Goal: Task Accomplishment & Management: Use online tool/utility

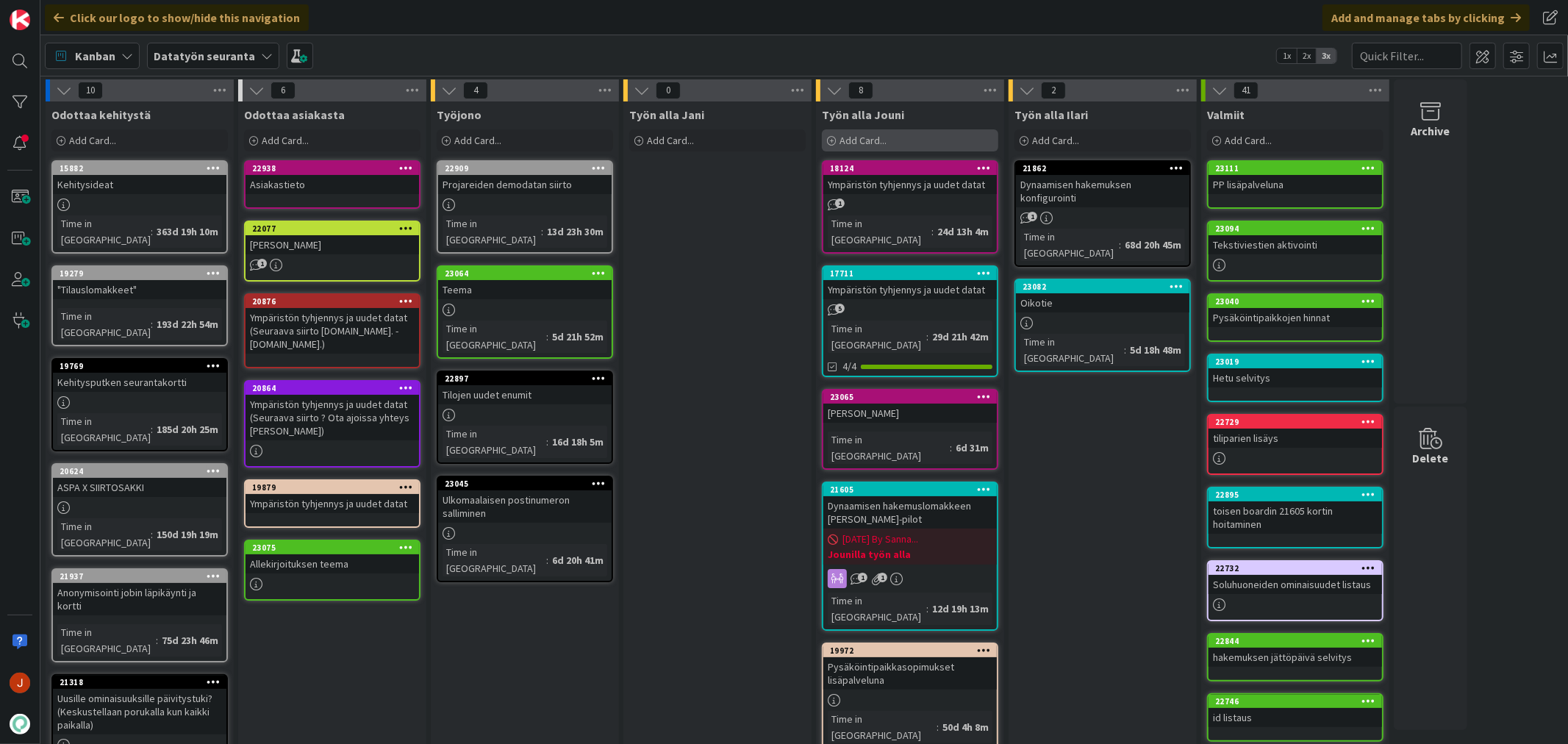
click at [872, 130] on div "Add Card..." at bounding box center [910, 140] width 177 height 22
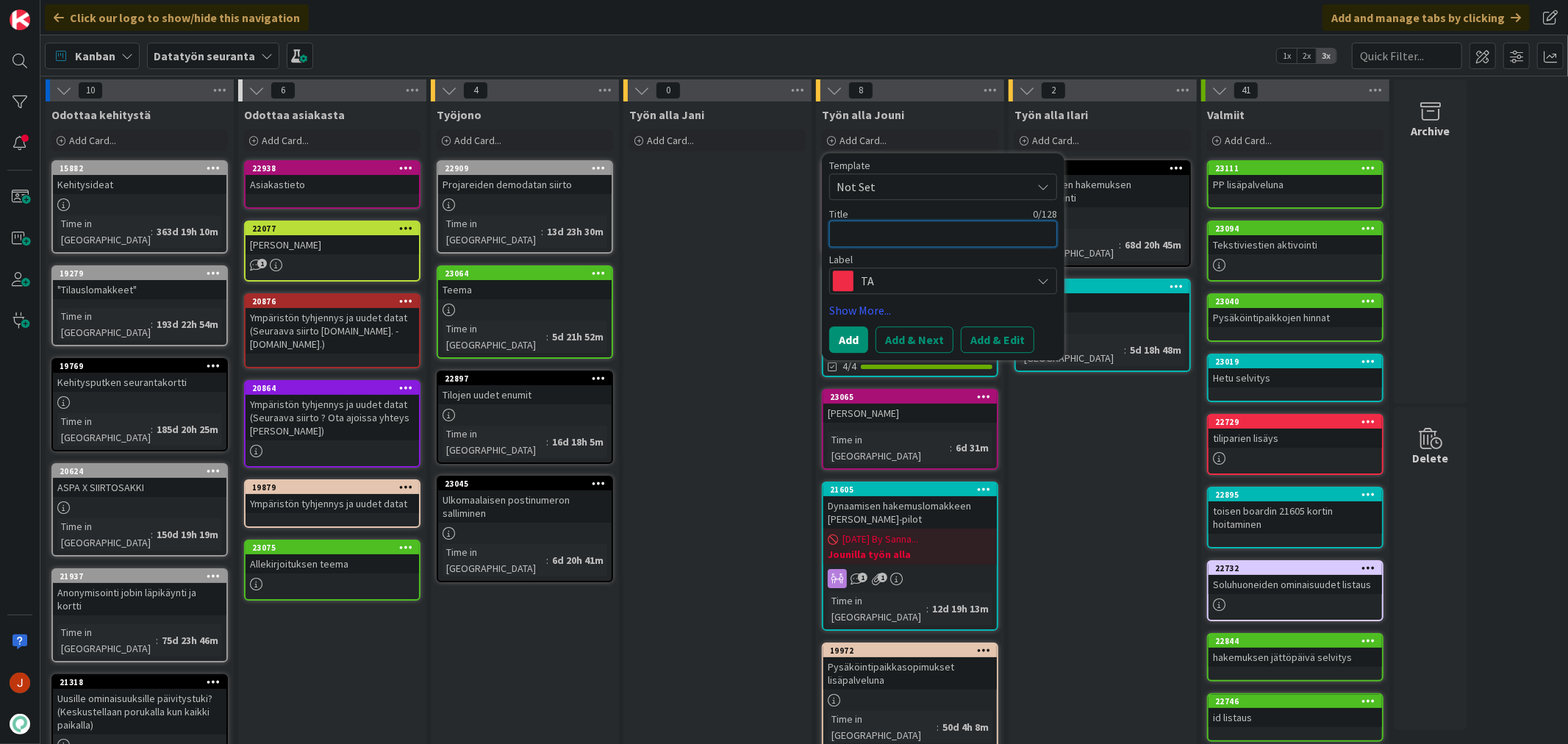
click at [908, 236] on textarea at bounding box center [943, 234] width 228 height 27
click at [884, 264] on div "Label" at bounding box center [943, 260] width 228 height 11
click at [886, 275] on span "TA" at bounding box center [943, 280] width 164 height 21
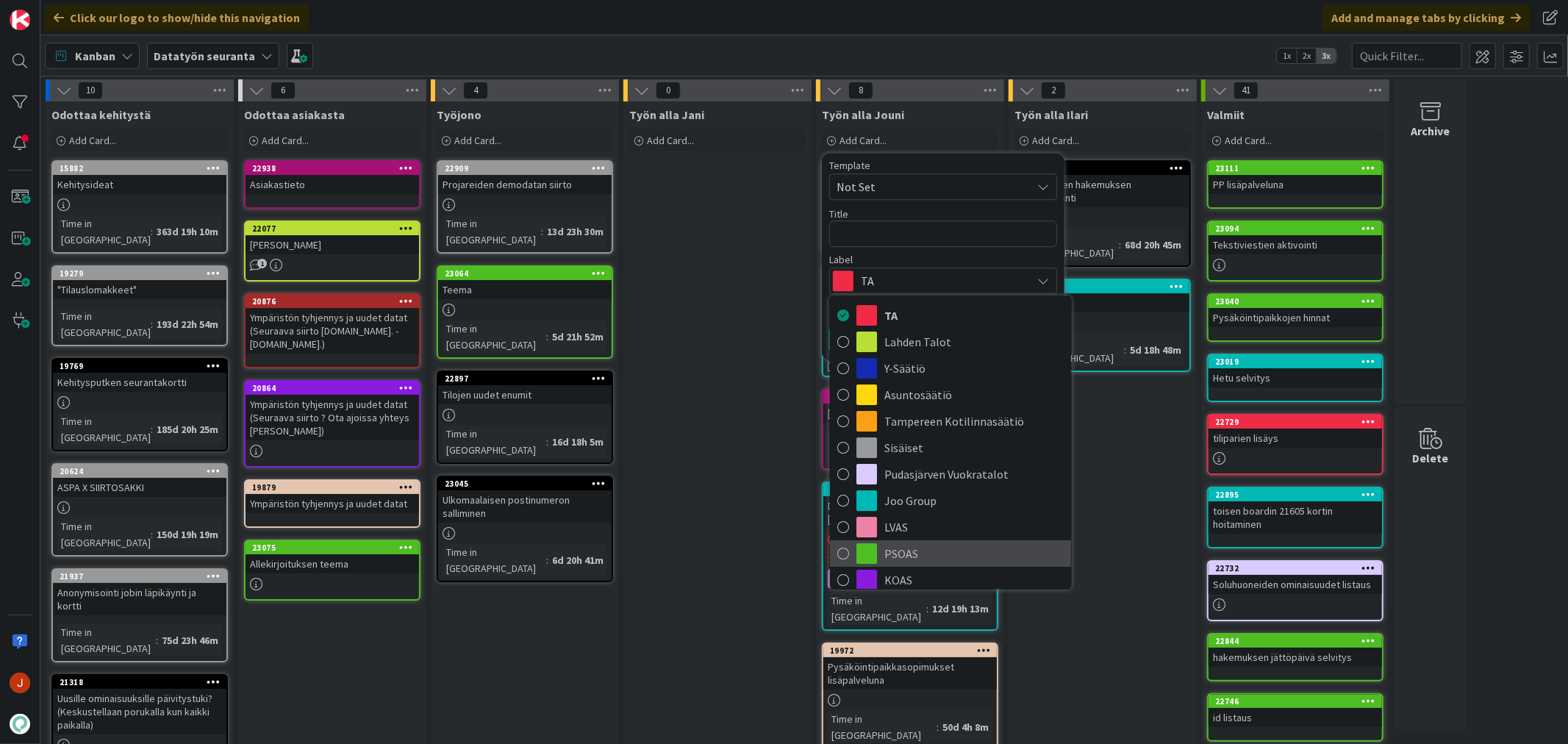
click at [928, 542] on span "PSOAS" at bounding box center [974, 553] width 180 height 22
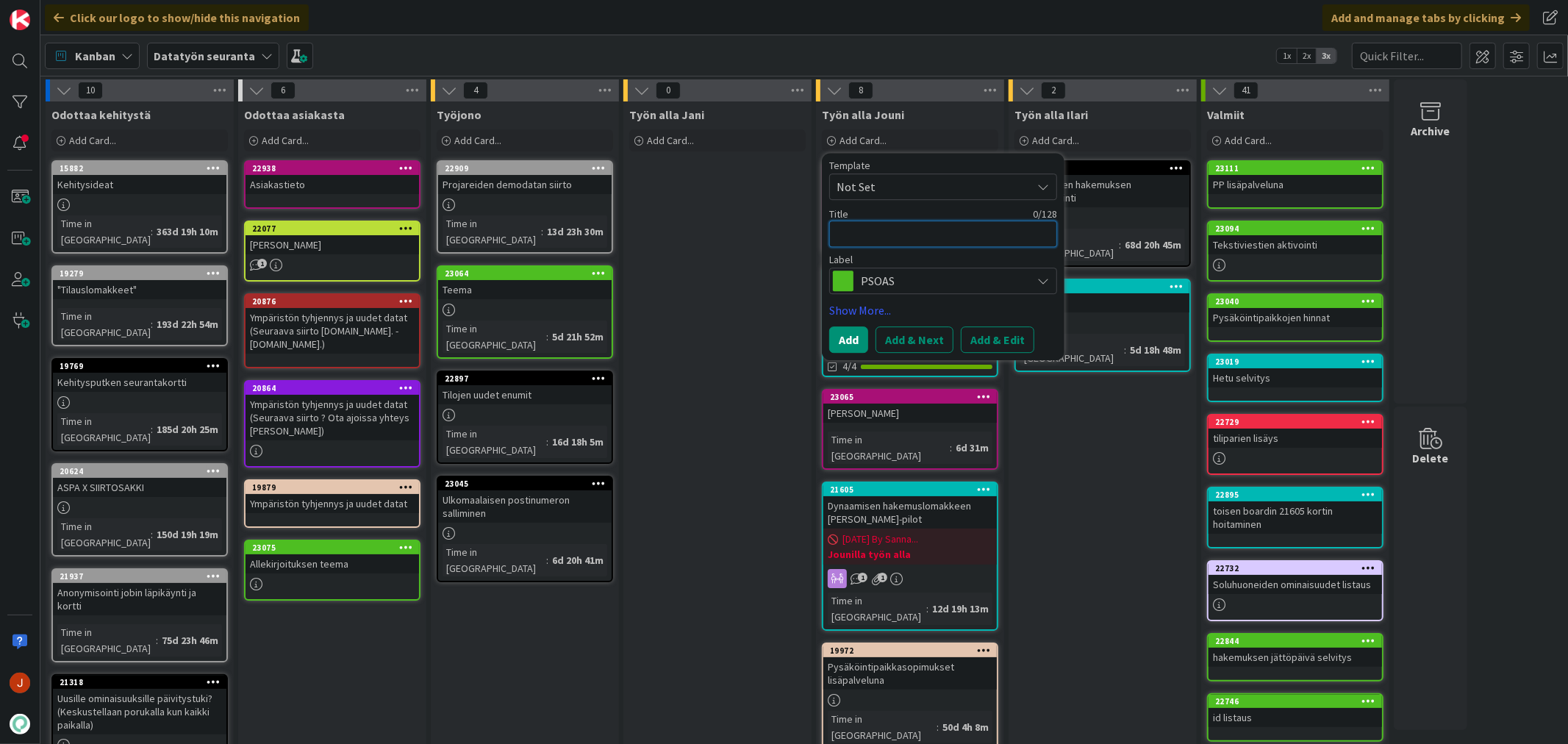
click at [907, 239] on textarea at bounding box center [943, 234] width 228 height 27
type textarea "L"
type textarea "x"
type textarea "Li"
type textarea "x"
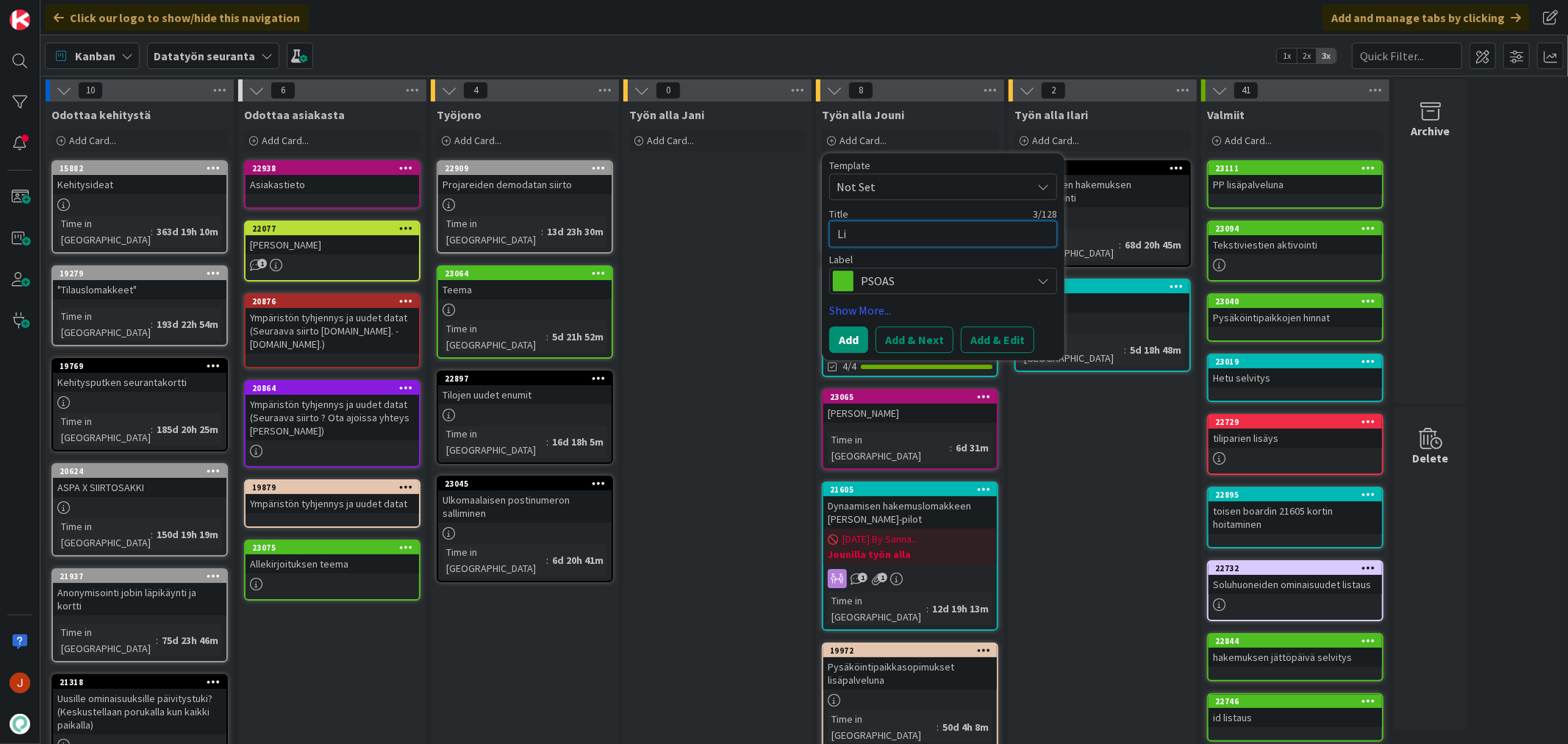
type textarea "Lii"
type textarea "x"
type textarea "Liik"
type textarea "x"
type textarea "Liike"
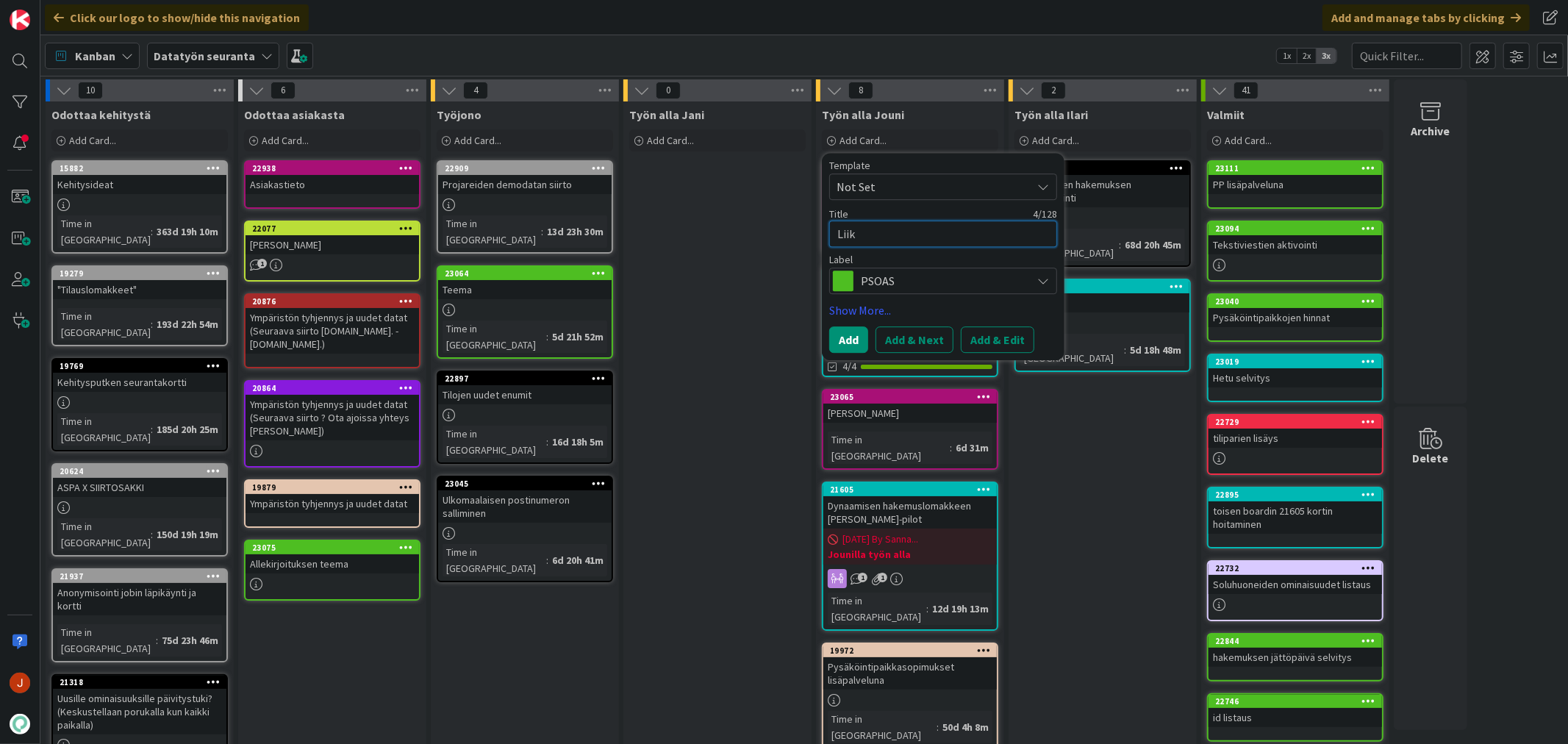
type textarea "x"
type textarea "Liiket"
type textarea "x"
type textarea "Liiketi"
type textarea "x"
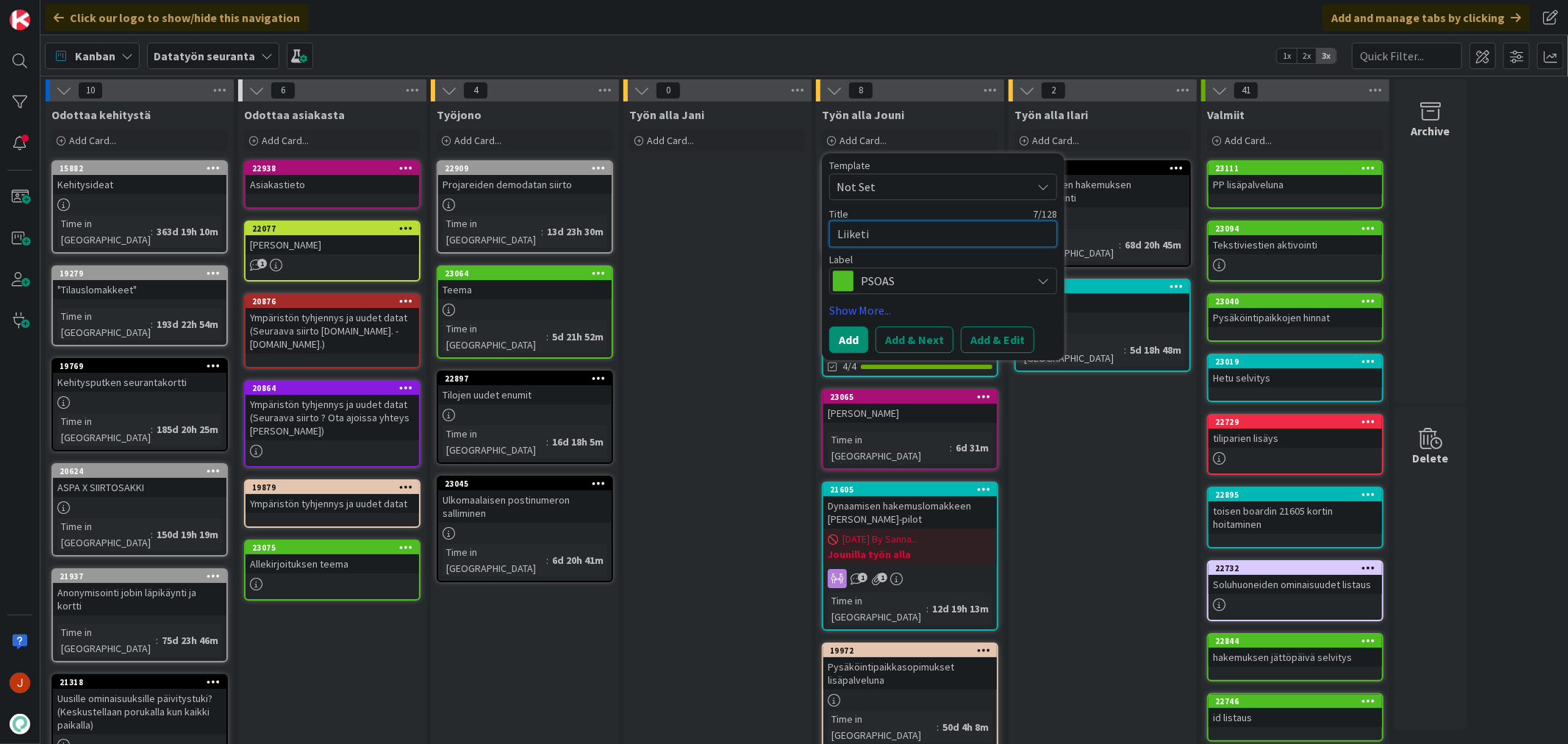
type textarea "Liiketil"
type textarea "x"
type textarea "Liiketila"
type textarea "x"
type textarea "Liiketilat"
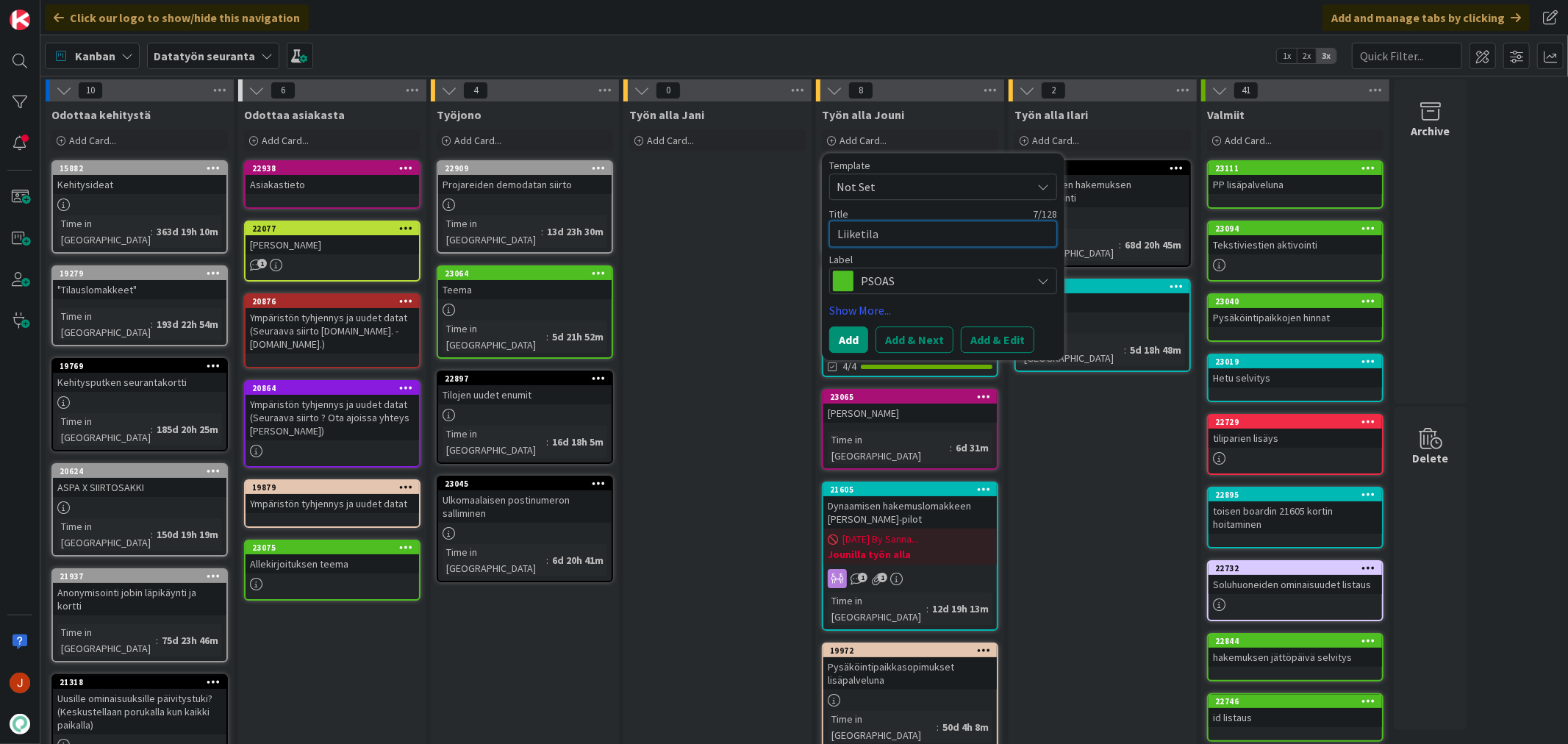
type textarea "x"
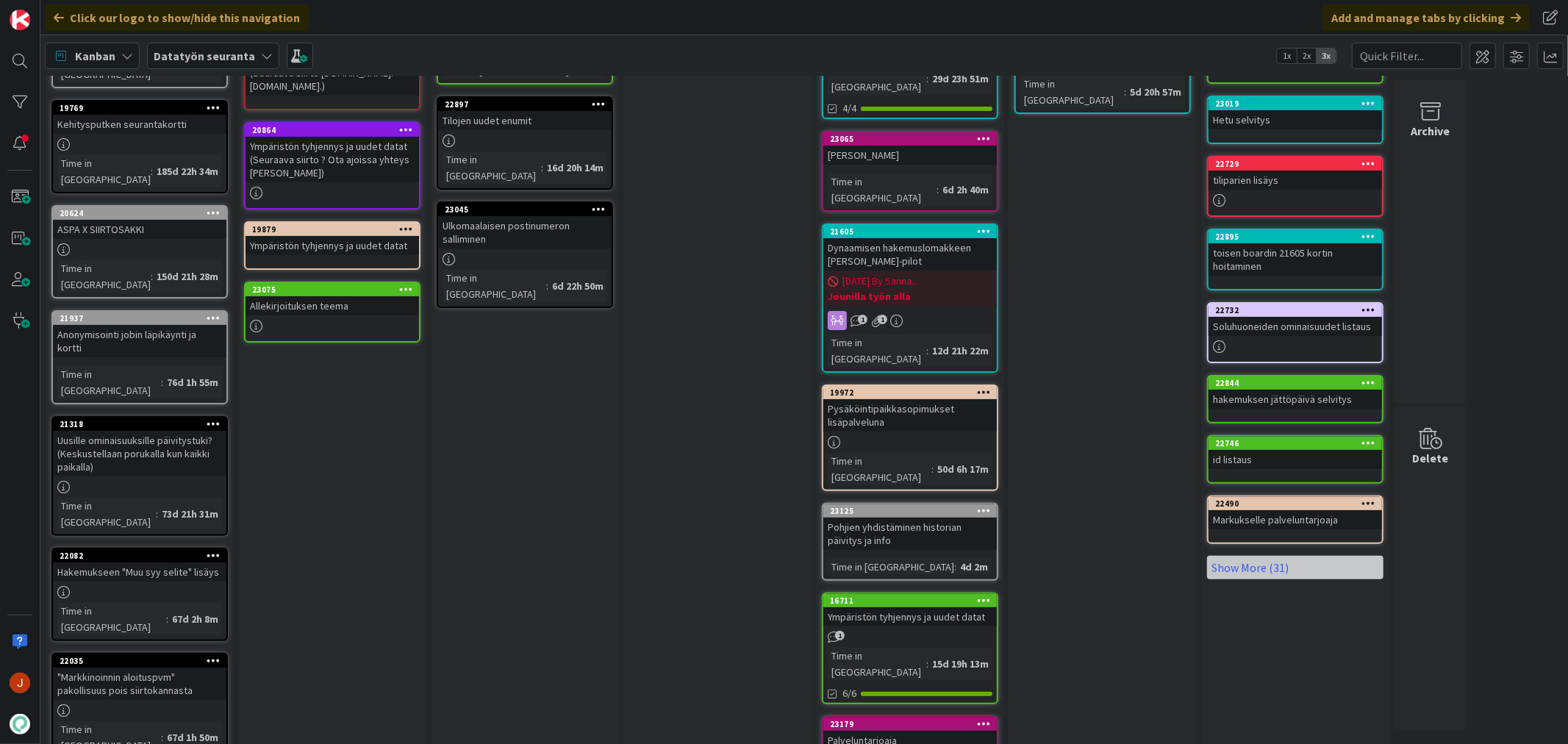
scroll to position [354, 0]
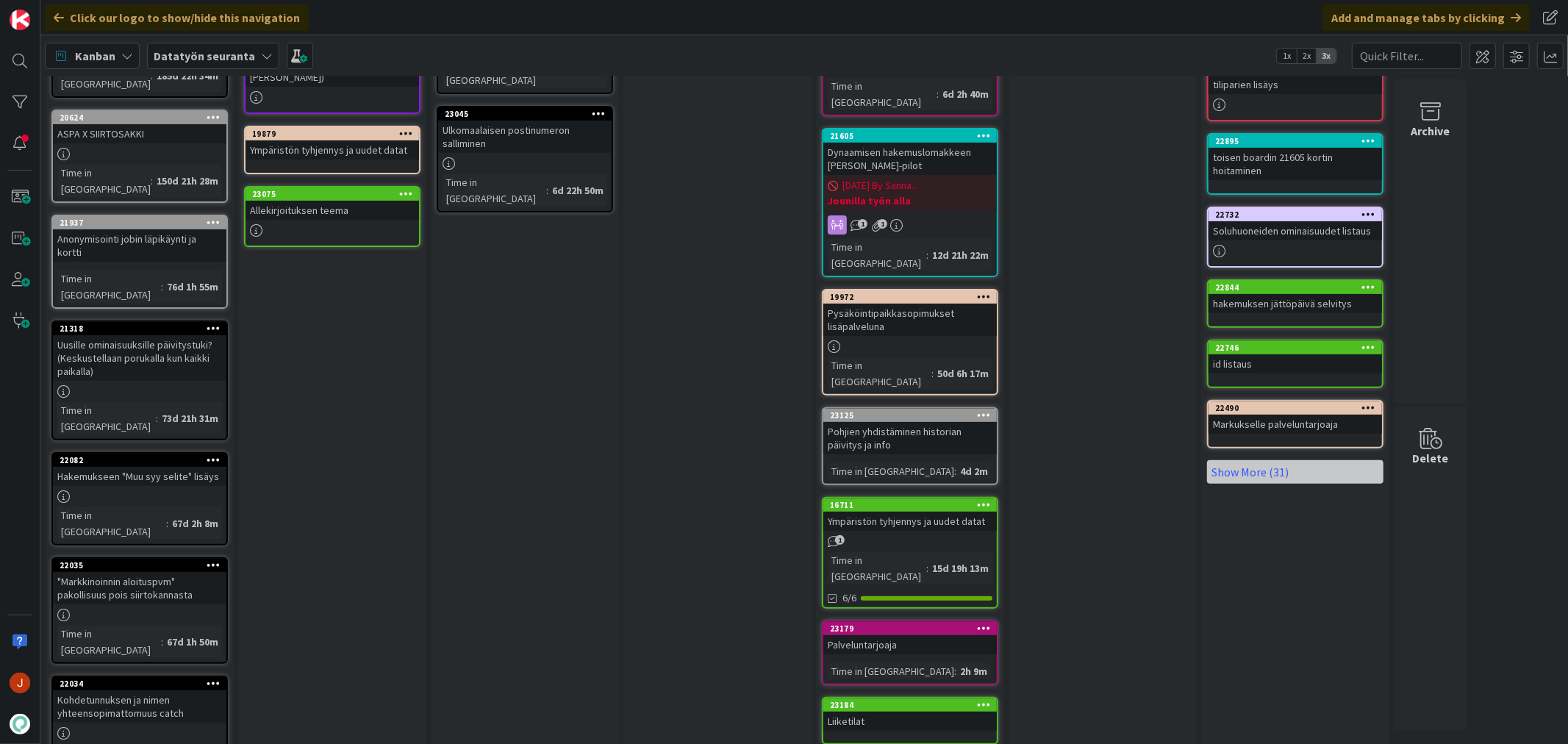
click at [733, 268] on div "Työn alla Jani Add Card..." at bounding box center [717, 330] width 189 height 1165
click at [735, 317] on div "Työn alla Jani Add Card..." at bounding box center [717, 330] width 189 height 1165
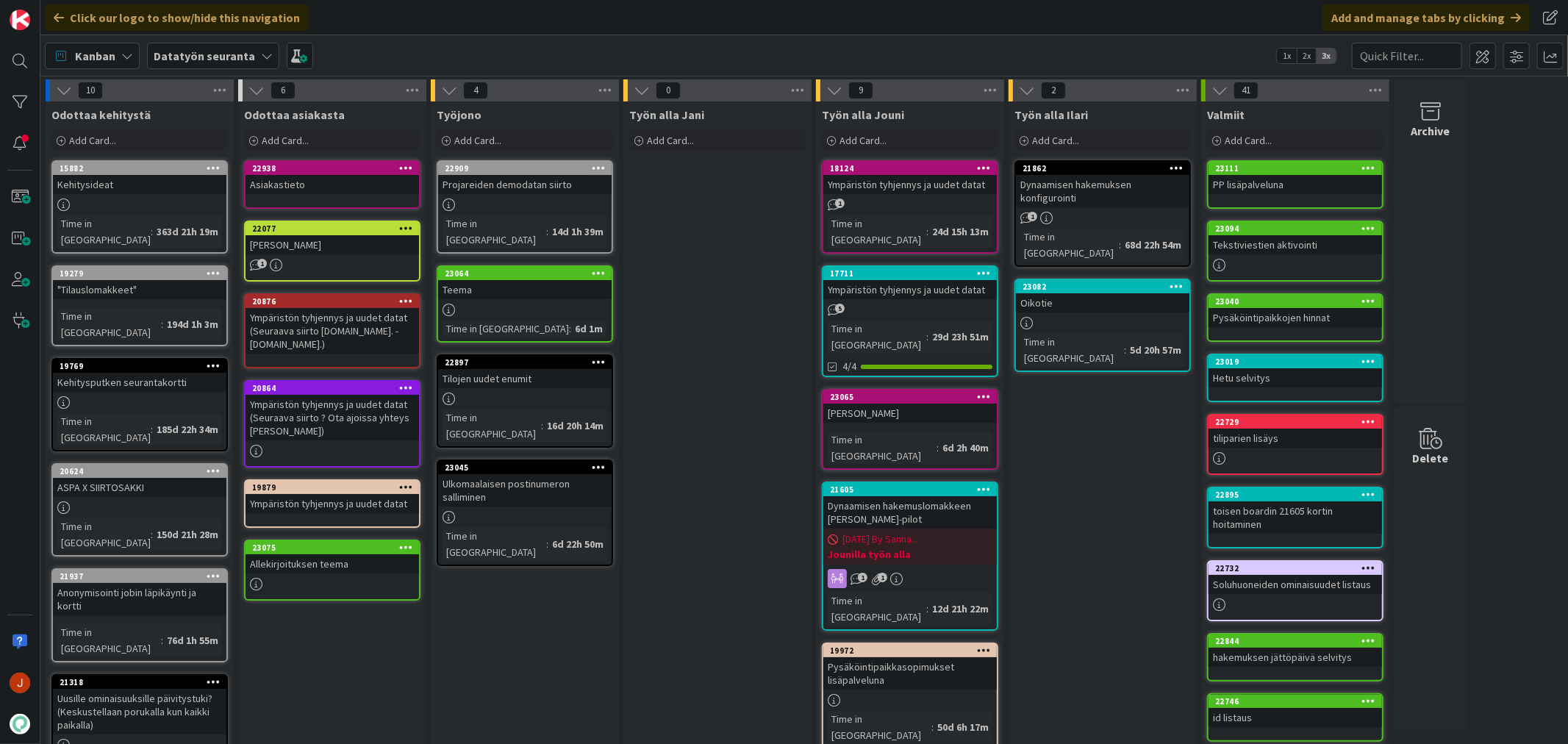
scroll to position [326, 0]
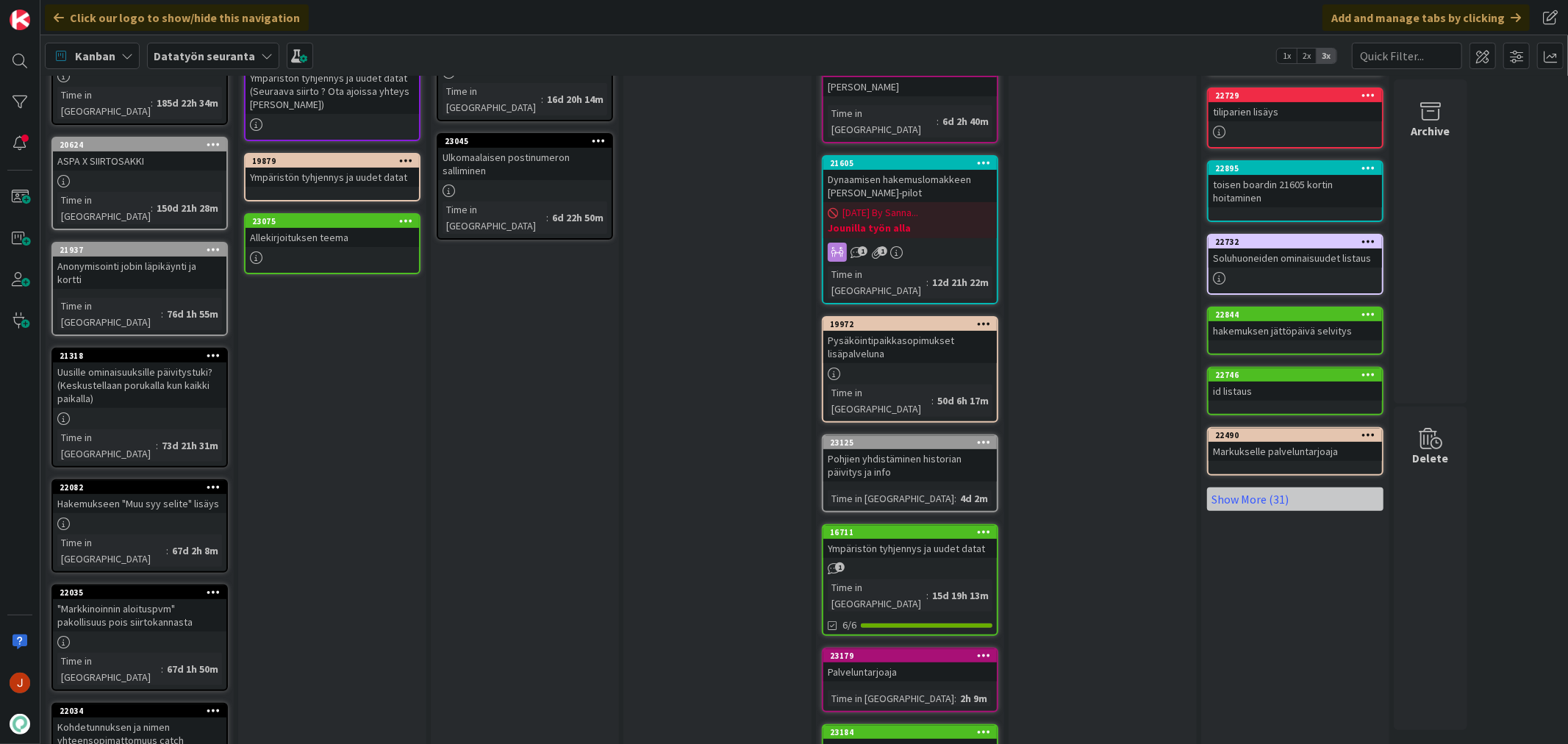
click at [916, 662] on div "Palveluntarjoaja" at bounding box center [910, 671] width 173 height 19
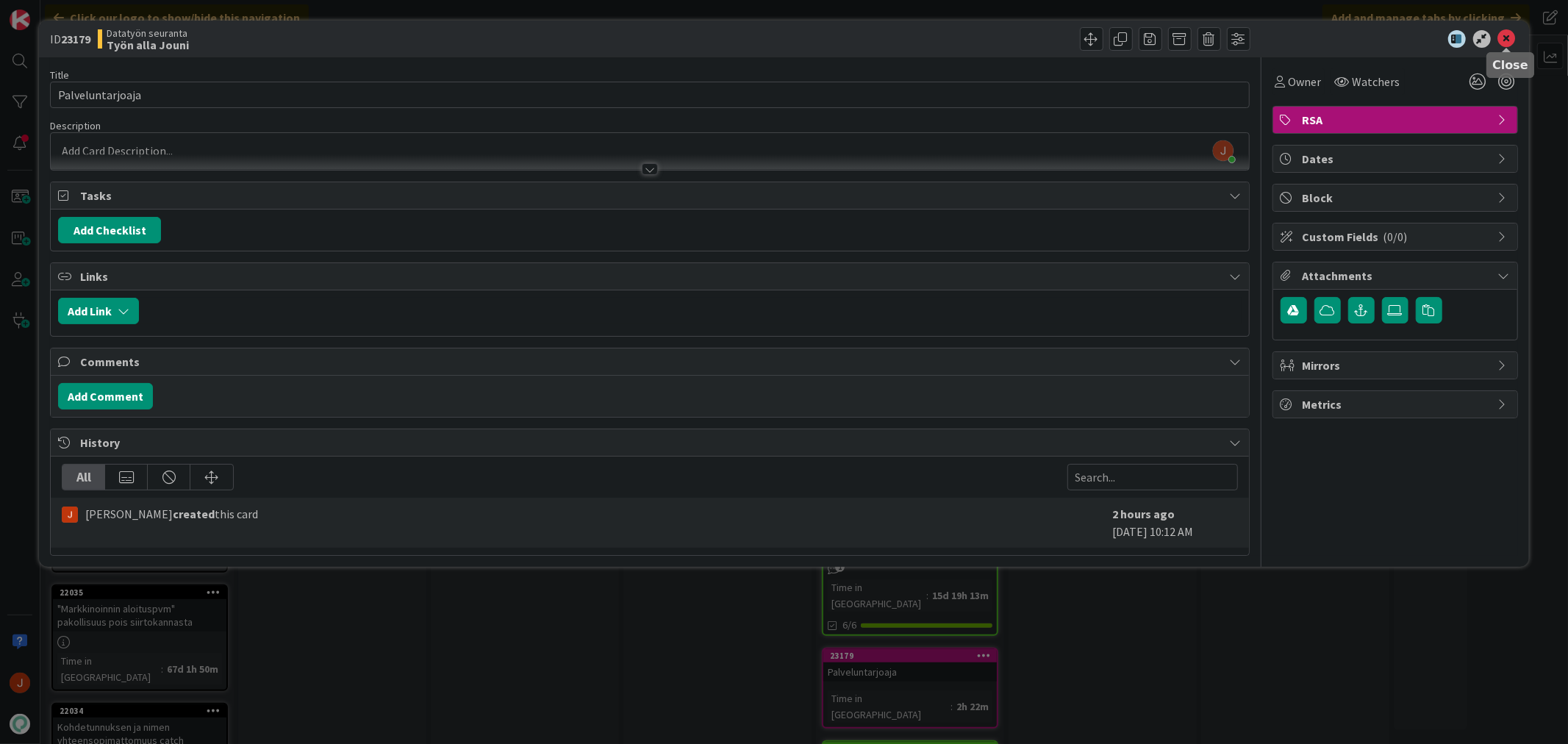
click at [1504, 35] on icon at bounding box center [1507, 39] width 18 height 18
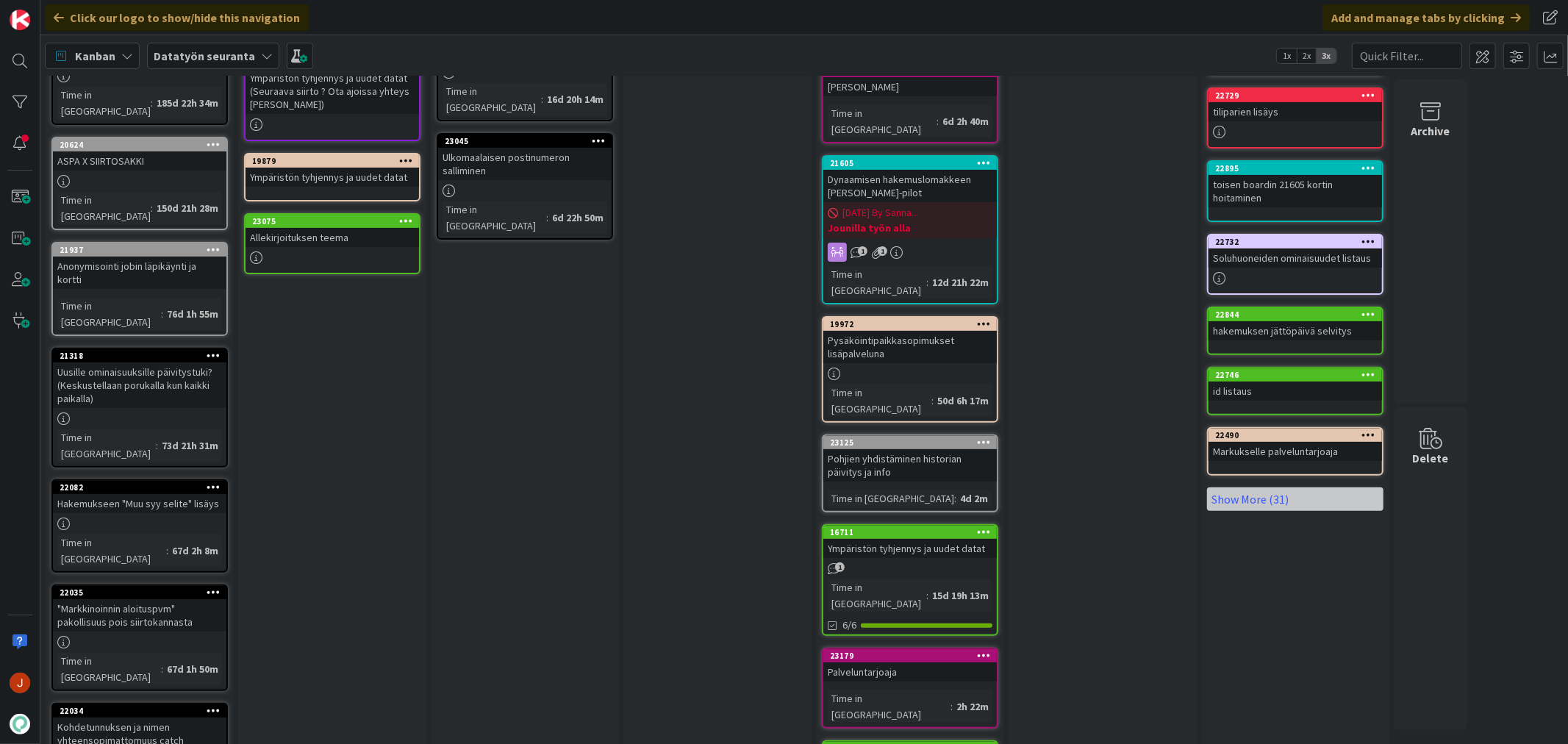
click at [706, 288] on div "Työn alla Jani Add Card..." at bounding box center [717, 357] width 189 height 1165
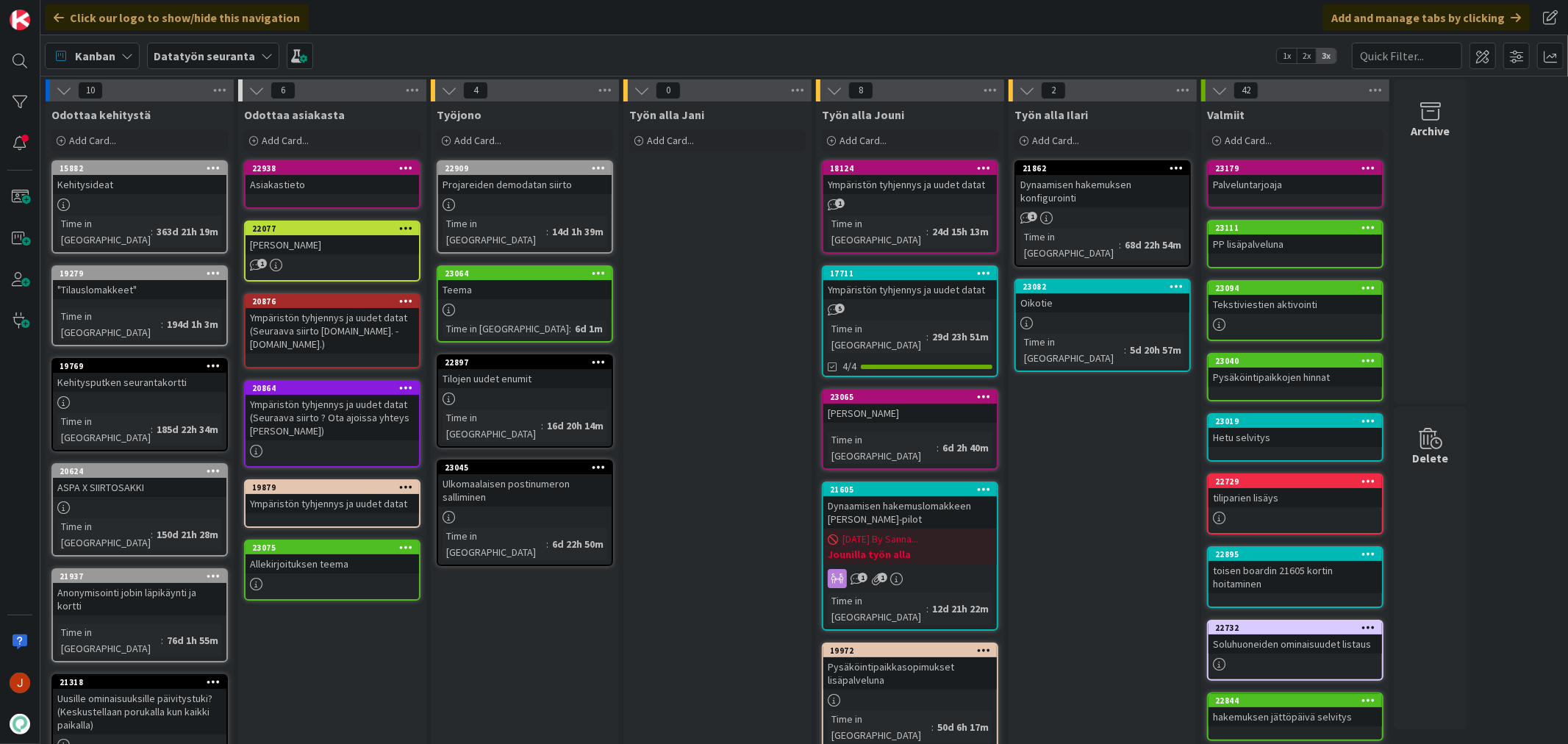
click at [694, 334] on div "Työn alla Jani Add Card..." at bounding box center [717, 684] width 189 height 1165
